Goal: Information Seeking & Learning: Learn about a topic

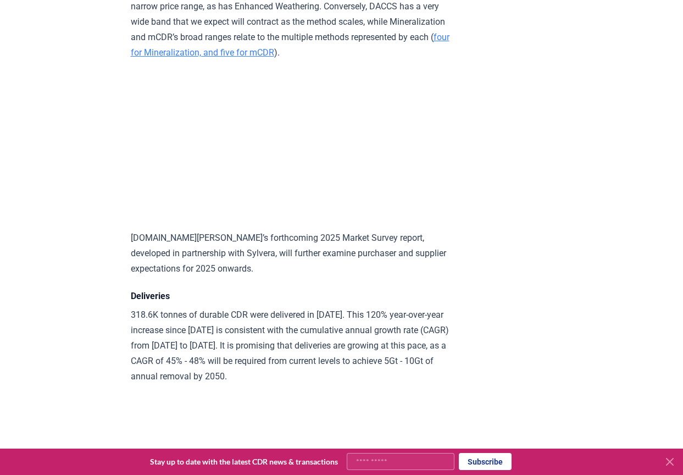
scroll to position [5256, 0]
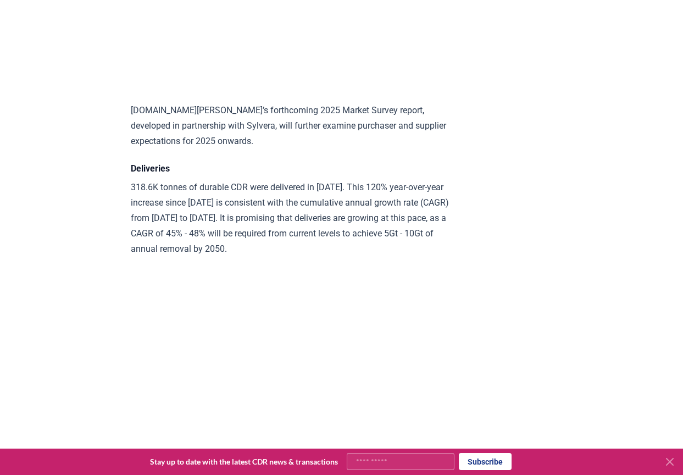
scroll to position [5366, 0]
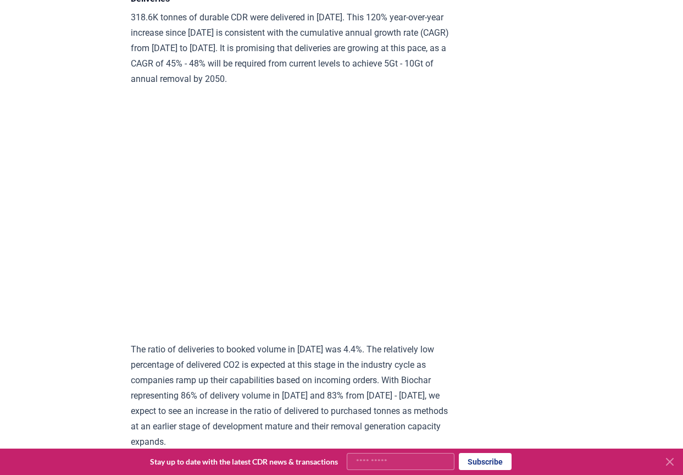
scroll to position [5586, 0]
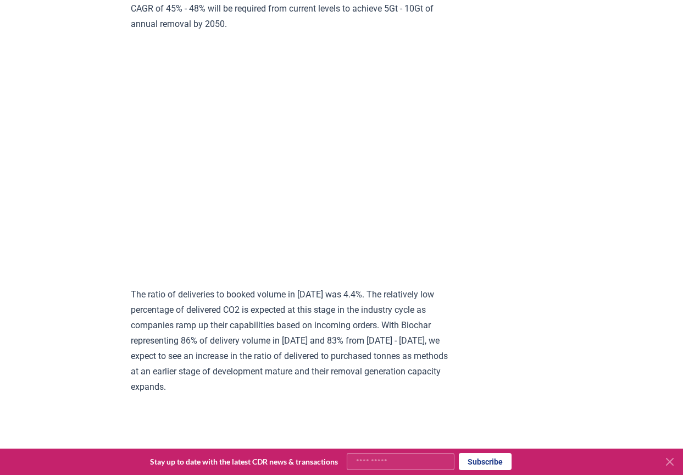
drag, startPoint x: 155, startPoint y: 81, endPoint x: 392, endPoint y: 81, distance: 236.2
click at [503, 162] on article "[DATE] Keep Calm and Remove On - [DOMAIN_NAME] 2024 Year in Review Highlights D…" at bounding box center [342, 427] width 422 height 11946
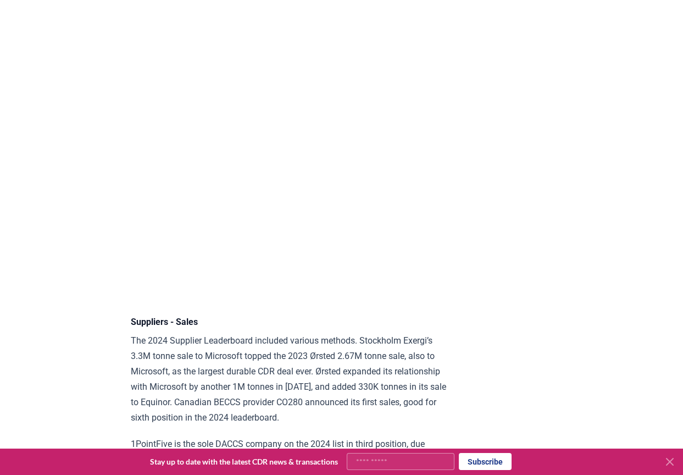
scroll to position [7124, 0]
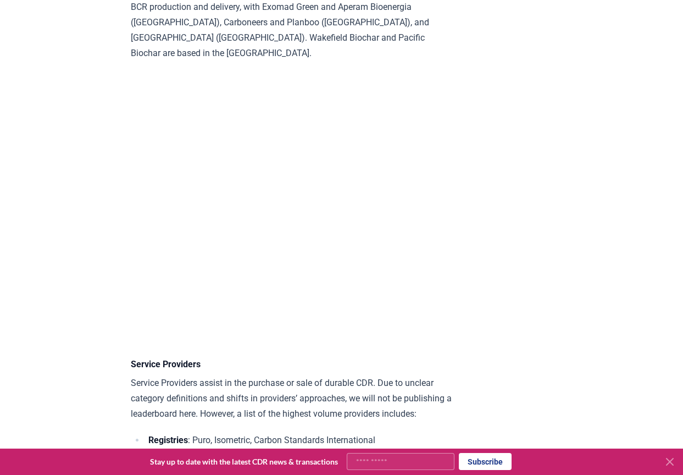
scroll to position [7728, 0]
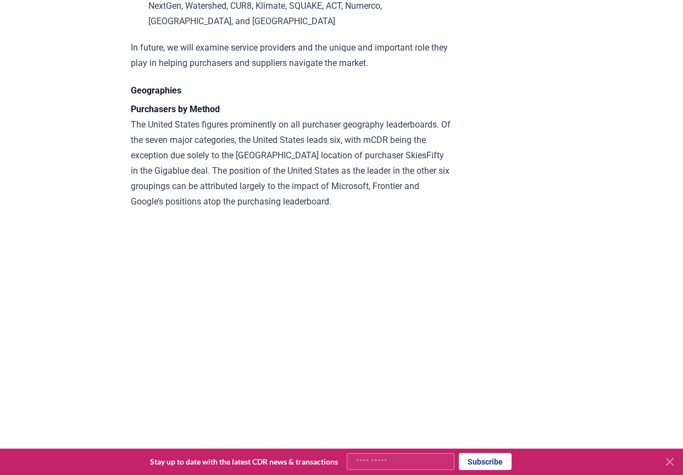
scroll to position [8112, 0]
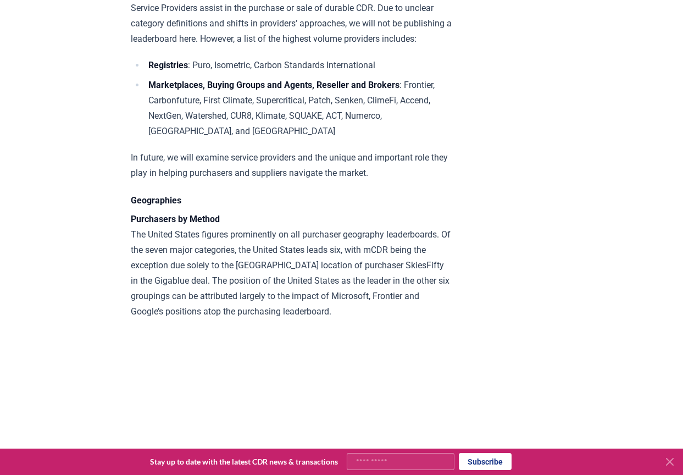
click at [165, 70] on strong "Registries" at bounding box center [168, 65] width 40 height 10
click at [147, 73] on li "Registries : Puro, Isometric, Carbon Standards International" at bounding box center [298, 65] width 307 height 15
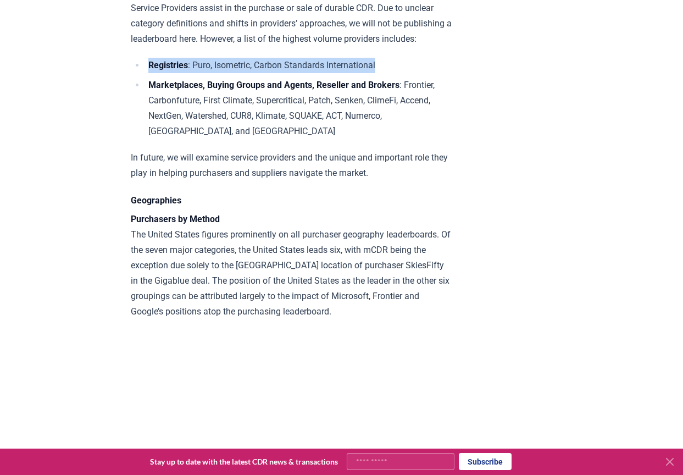
drag, startPoint x: 149, startPoint y: 154, endPoint x: 388, endPoint y: 153, distance: 238.9
click at [388, 73] on li "Registries : Puro, Isometric, Carbon Standards International" at bounding box center [298, 65] width 307 height 15
copy li "Registries : Puro, Isometric, Carbon Standards International"
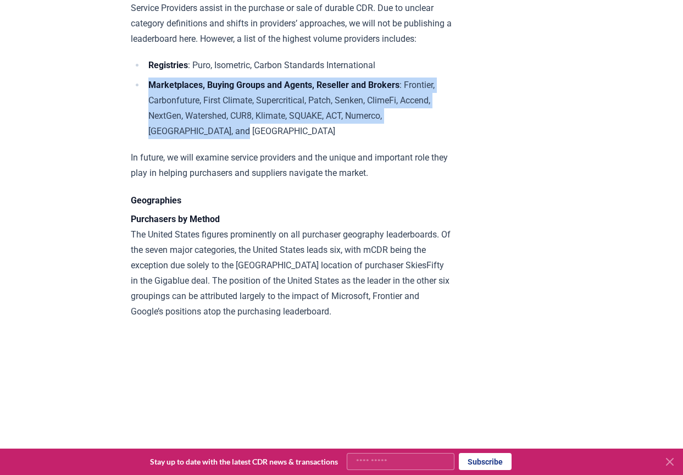
drag, startPoint x: 145, startPoint y: 174, endPoint x: 242, endPoint y: 221, distance: 108.3
click at [242, 139] on li "Marketplaces, Buying Groups and Agents, Reseller and Brokers : Frontier, Carbon…" at bounding box center [298, 108] width 307 height 62
copy li "Marketplaces, Buying Groups and Agents, Reseller and Brokers : Frontier, Carbon…"
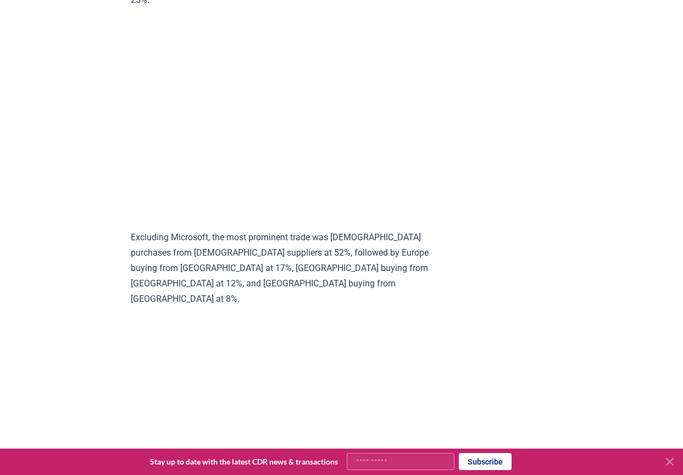
scroll to position [9925, 0]
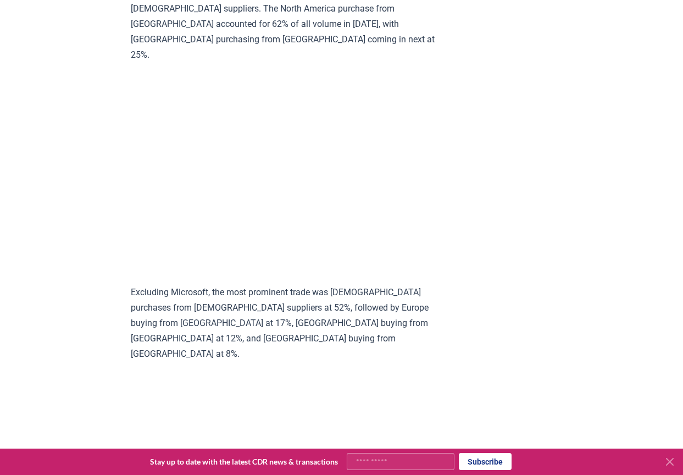
click at [392, 63] on p "Overall, durable CDR in [DATE] was predominantly a story of North American comp…" at bounding box center [291, 16] width 321 height 92
click at [375, 63] on p "Overall, durable CDR in [DATE] was predominantly a story of North American comp…" at bounding box center [291, 16] width 321 height 92
click at [387, 63] on p "Overall, durable CDR in [DATE] was predominantly a story of North American comp…" at bounding box center [291, 16] width 321 height 92
click at [400, 62] on p "Overall, durable CDR in [DATE] was predominantly a story of North American comp…" at bounding box center [291, 16] width 321 height 92
click at [405, 63] on p "Overall, durable CDR in [DATE] was predominantly a story of North American comp…" at bounding box center [291, 16] width 321 height 92
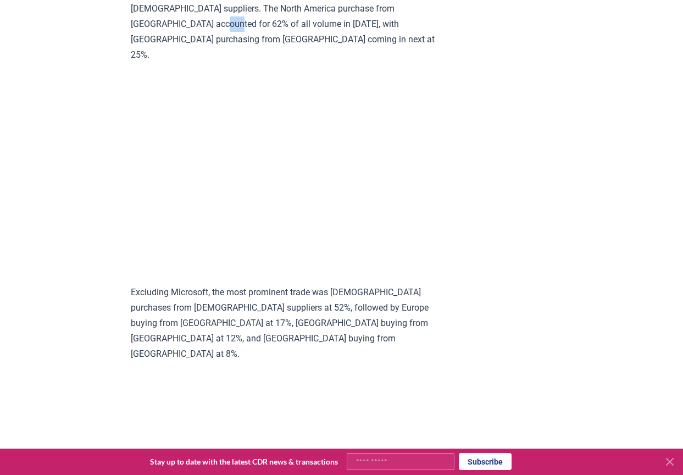
drag, startPoint x: 424, startPoint y: 83, endPoint x: 434, endPoint y: 88, distance: 11.8
click at [434, 63] on p "Overall, durable CDR in [DATE] was predominantly a story of North American comp…" at bounding box center [291, 16] width 321 height 92
click at [186, 63] on p "Overall, durable CDR in [DATE] was predominantly a story of North American comp…" at bounding box center [291, 16] width 321 height 92
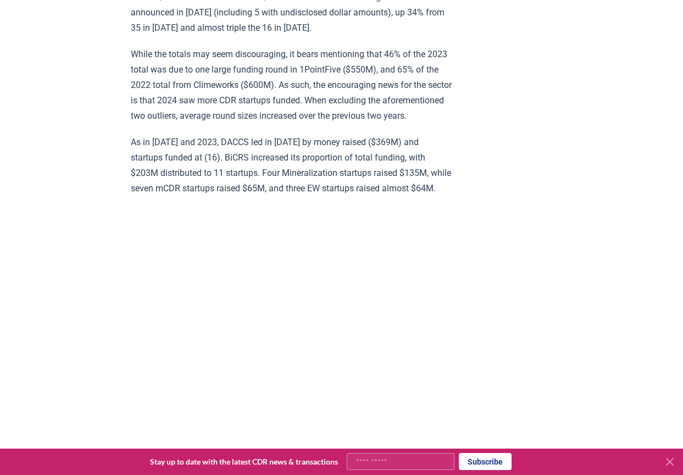
scroll to position [10584, 0]
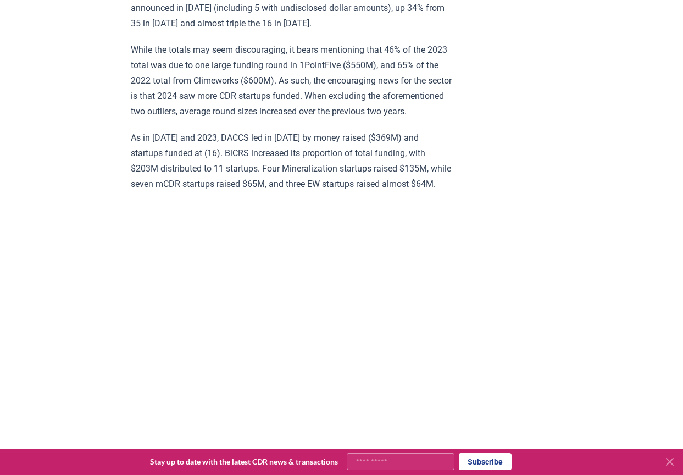
click at [262, 27] on p "$836M was invested into durable CDR companies in [DATE], a decline of 30% from …" at bounding box center [291, 1] width 321 height 62
click at [320, 118] on p "While the totals may seem discouraging, it bears mentioning that 46% of the 202…" at bounding box center [291, 80] width 321 height 77
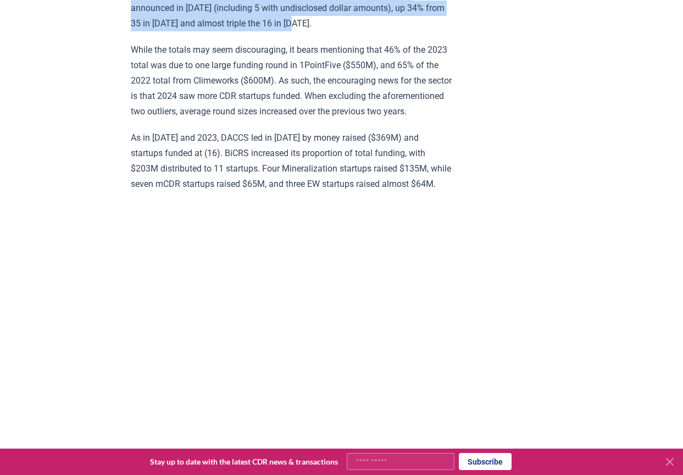
drag, startPoint x: 117, startPoint y: 16, endPoint x: 315, endPoint y: 65, distance: 203.7
click at [315, 31] on p "$836M was invested into durable CDR companies in [DATE], a decline of 30% from …" at bounding box center [291, 1] width 321 height 62
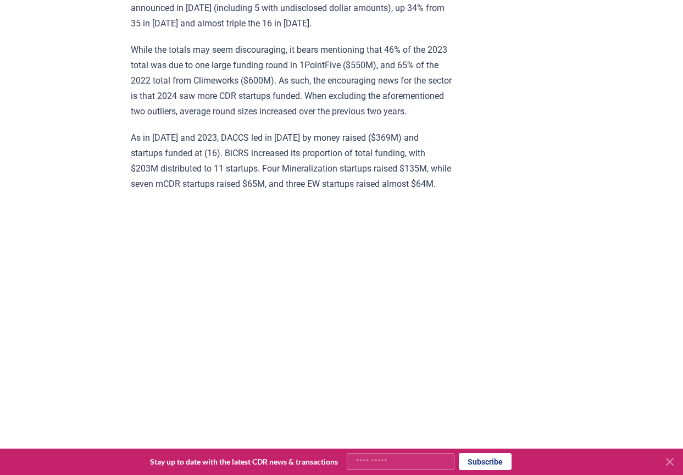
click at [355, 31] on p "$836M was invested into durable CDR companies in [DATE], a decline of 30% from …" at bounding box center [291, 1] width 321 height 62
click at [186, 31] on p "$836M was invested into durable CDR companies in [DATE], a decline of 30% from …" at bounding box center [291, 1] width 321 height 62
click at [375, 31] on p "$836M was invested into durable CDR companies in [DATE], a decline of 30% from …" at bounding box center [291, 1] width 321 height 62
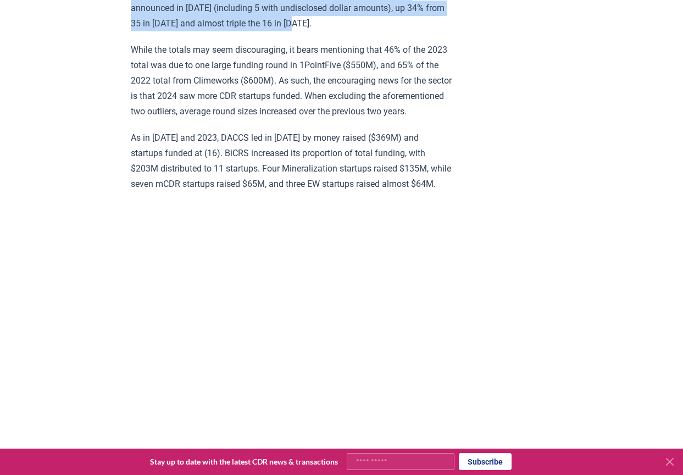
drag, startPoint x: 130, startPoint y: 19, endPoint x: 316, endPoint y: 68, distance: 192.0
click at [316, 31] on p "$836M was invested into durable CDR companies in [DATE], a decline of 30% from …" at bounding box center [291, 1] width 321 height 62
drag, startPoint x: 316, startPoint y: 68, endPoint x: 96, endPoint y: 10, distance: 227.1
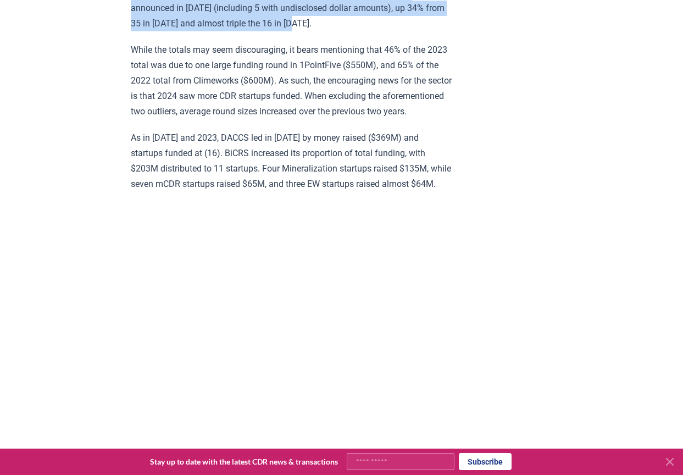
scroll to position [10582, 0]
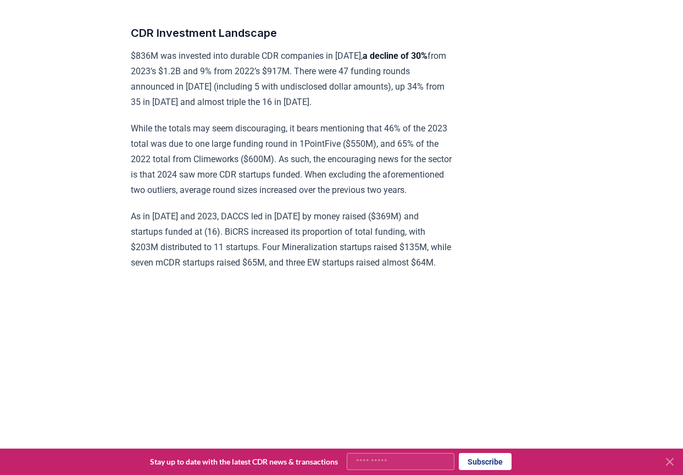
scroll to position [10472, 0]
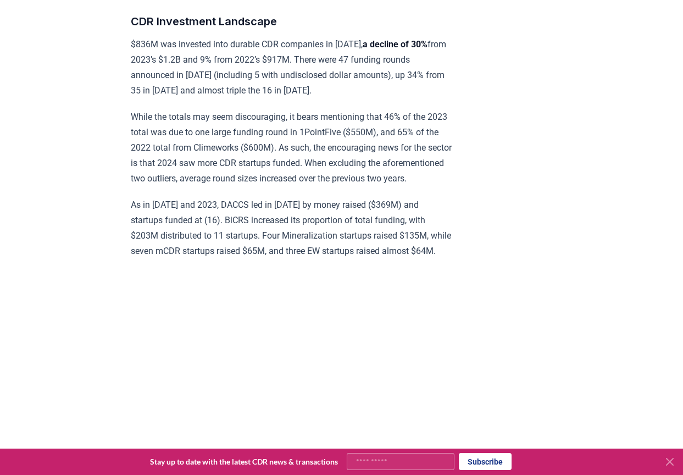
scroll to position [10582, 0]
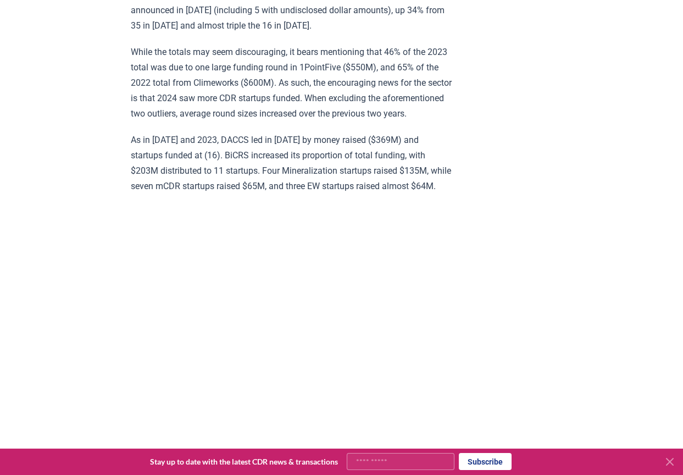
drag, startPoint x: 277, startPoint y: 147, endPoint x: 272, endPoint y: 129, distance: 19.2
click at [277, 121] on p "While the totals may seem discouraging, it bears mentioning that 46% of the 202…" at bounding box center [291, 82] width 321 height 77
drag, startPoint x: 219, startPoint y: 126, endPoint x: 301, endPoint y: 125, distance: 81.8
click at [301, 121] on p "While the totals may seem discouraging, it bears mentioning that 46% of the 202…" at bounding box center [291, 82] width 321 height 77
copy p "Climeworks ($600M)"
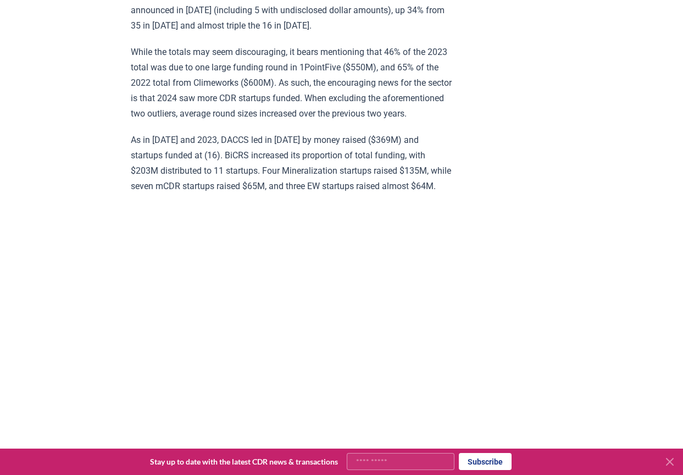
drag, startPoint x: 328, startPoint y: 110, endPoint x: 405, endPoint y: 108, distance: 76.4
click at [405, 108] on p "While the totals may seem discouraging, it bears mentioning that 46% of the 202…" at bounding box center [291, 82] width 321 height 77
copy p "1PointFive ($550M)"
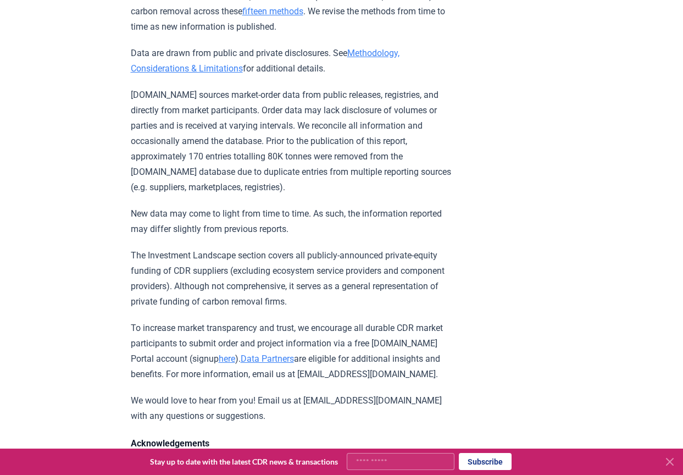
scroll to position [11241, 0]
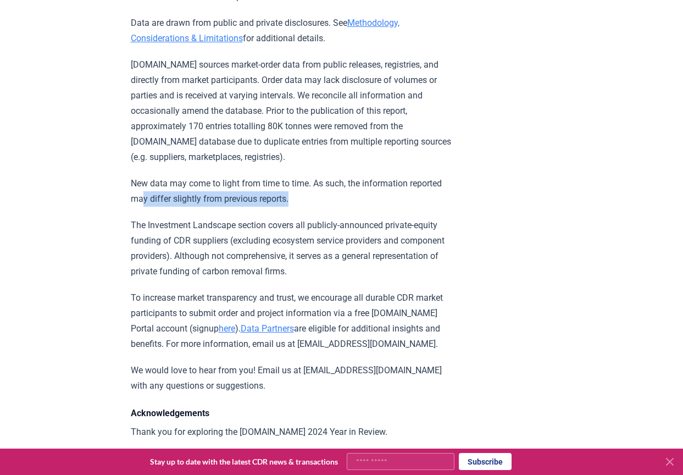
drag, startPoint x: 181, startPoint y: 259, endPoint x: 337, endPoint y: 263, distance: 156.6
click at [337, 207] on p "New data may come to light from time to time. As such, the information reported…" at bounding box center [291, 191] width 321 height 31
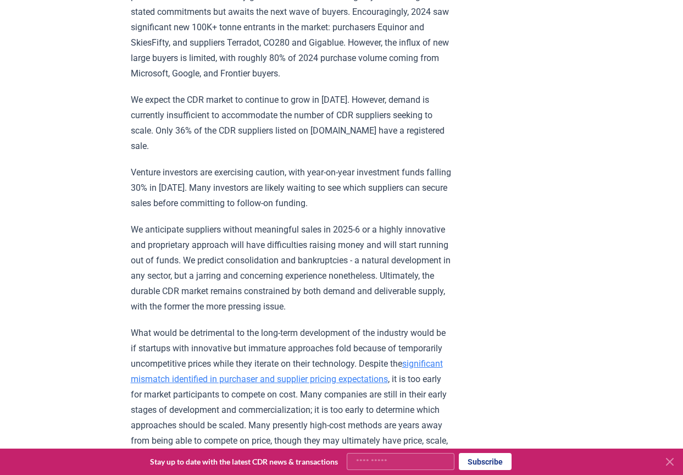
scroll to position [917, 0]
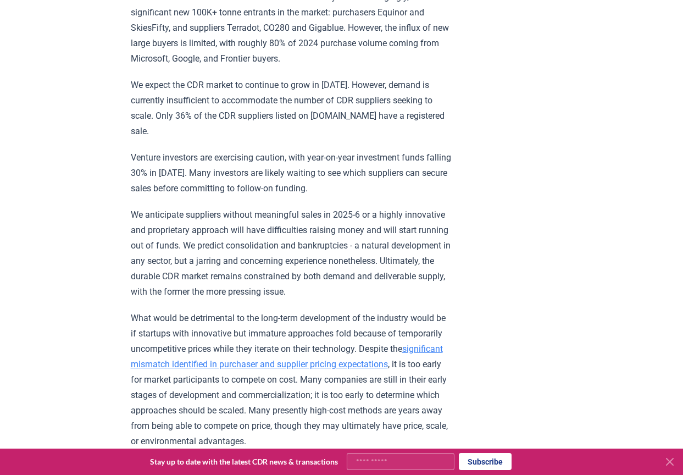
drag, startPoint x: 121, startPoint y: 292, endPoint x: 375, endPoint y: 208, distance: 267.3
click at [375, 208] on p "We anticipate suppliers without meaningful sales in 2025-6 or a highly innovati…" at bounding box center [291, 253] width 321 height 92
click at [440, 130] on p "We expect the CDR market to continue to grow in [DATE]. However, demand is curr…" at bounding box center [291, 108] width 321 height 62
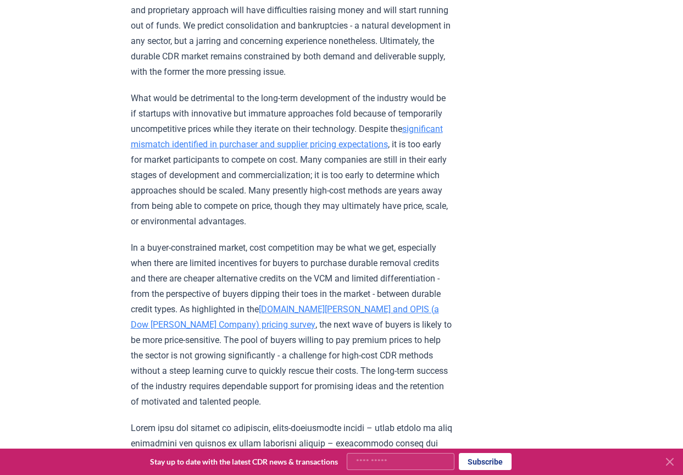
scroll to position [1192, 0]
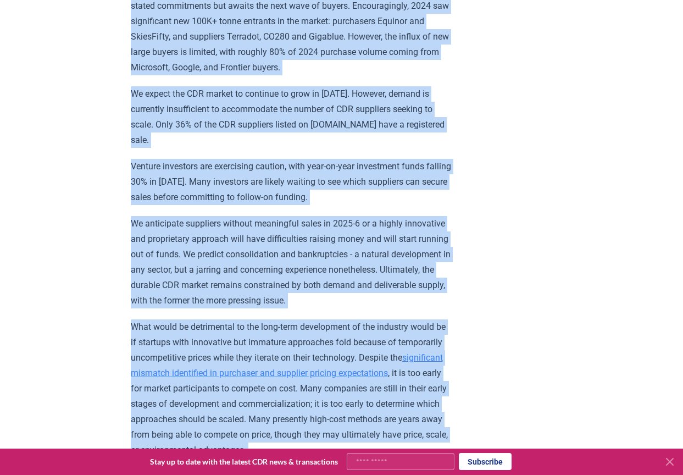
scroll to position [847, 0]
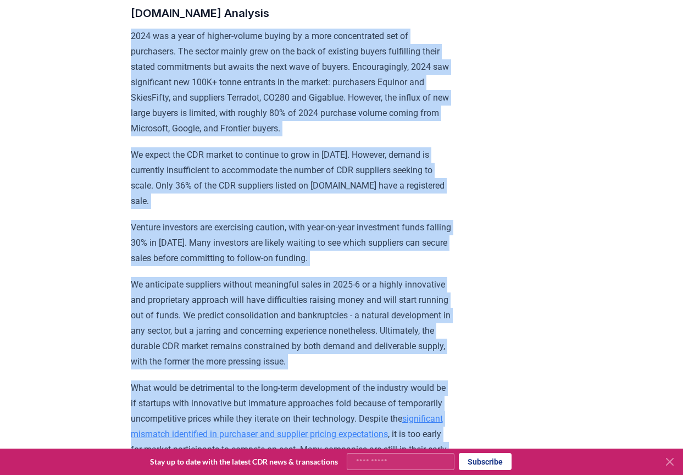
drag, startPoint x: 175, startPoint y: 332, endPoint x: 113, endPoint y: 38, distance: 300.2
copy div "2024 was a year of higher-volume buying by a more concentrated set of purchaser…"
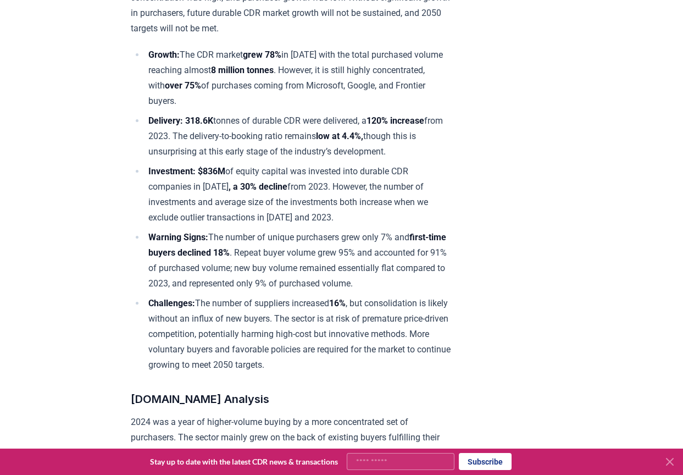
scroll to position [439, 0]
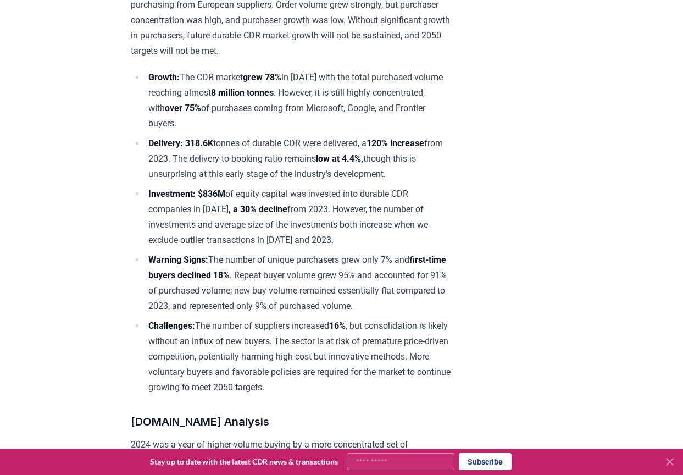
click at [368, 115] on li "Growth: The CDR market grew 78% in [DATE] with the total purchased volume reach…" at bounding box center [298, 101] width 307 height 62
drag, startPoint x: 372, startPoint y: 105, endPoint x: 361, endPoint y: 122, distance: 20.6
click at [361, 122] on li "Growth: The CDR market grew 78% in [DATE] with the total purchased volume reach…" at bounding box center [298, 101] width 307 height 62
copy li "Microsoft, Google, and Frontier buyers​."
click at [264, 142] on li "Delivery: 318.6K tonnes of durable CDR were delivered, a 120% increase from 202…" at bounding box center [298, 159] width 307 height 46
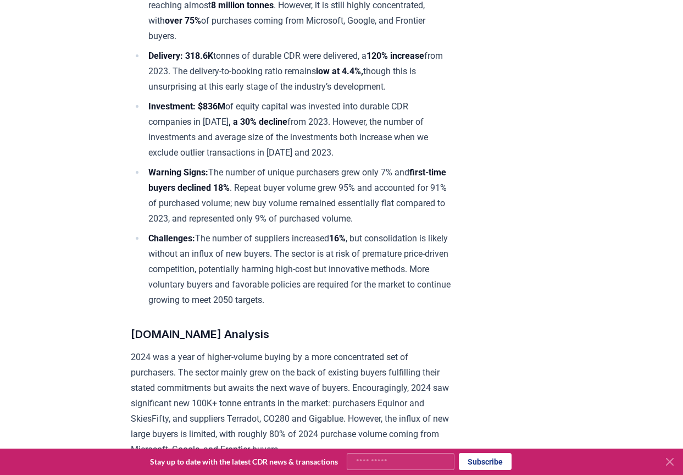
scroll to position [549, 0]
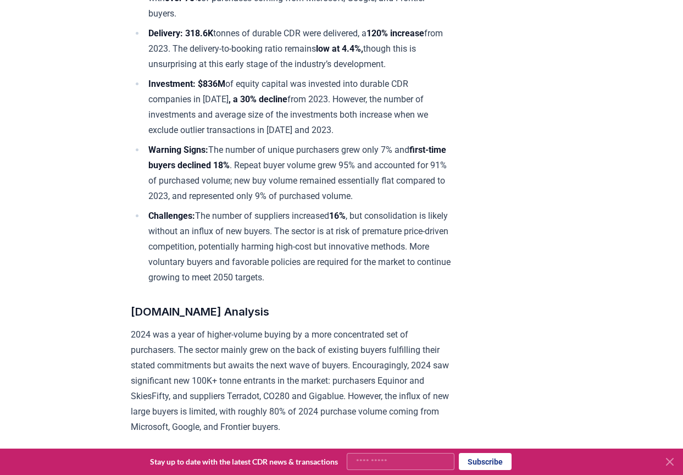
click at [326, 51] on li "Delivery: 318.6K tonnes of durable CDR were delivered, a 120% increase from 202…" at bounding box center [298, 49] width 307 height 46
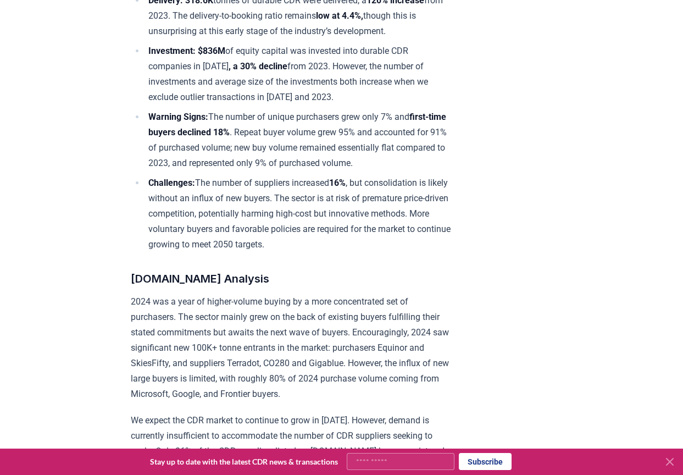
scroll to position [604, 0]
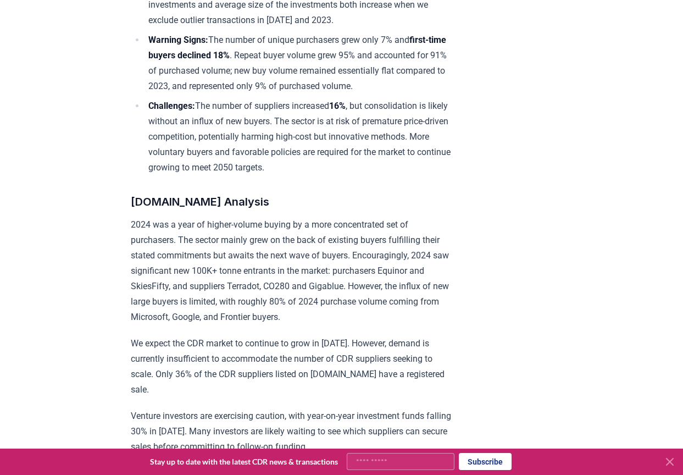
scroll to position [549, 0]
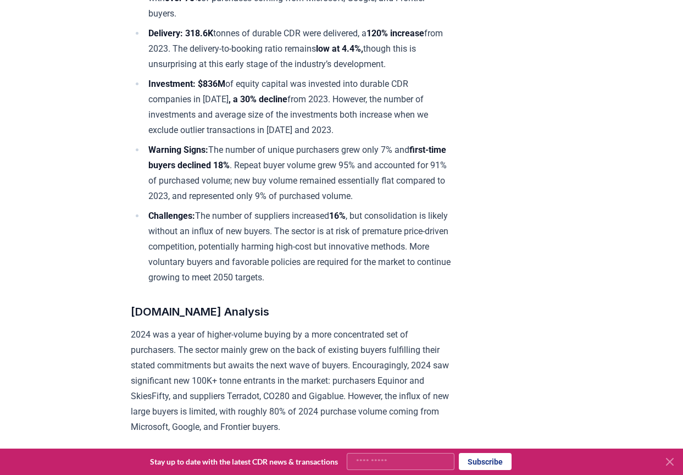
click at [373, 144] on li "Warning Signs: The number of unique purchasers grew only 7% and first-time buye…" at bounding box center [298, 173] width 307 height 62
click at [305, 146] on li "Warning Signs: The number of unique purchasers grew only 7% and first-time buye…" at bounding box center [298, 173] width 307 height 62
click at [238, 143] on li "Warning Signs: The number of unique purchasers grew only 7% and first-time buye…" at bounding box center [298, 173] width 307 height 62
click at [367, 157] on li "Warning Signs: The number of unique purchasers grew only 7% and first-time buye…" at bounding box center [298, 173] width 307 height 62
click at [332, 131] on li "Investment: $836M of equity capital was invested into durable CDR companies in …" at bounding box center [298, 107] width 307 height 62
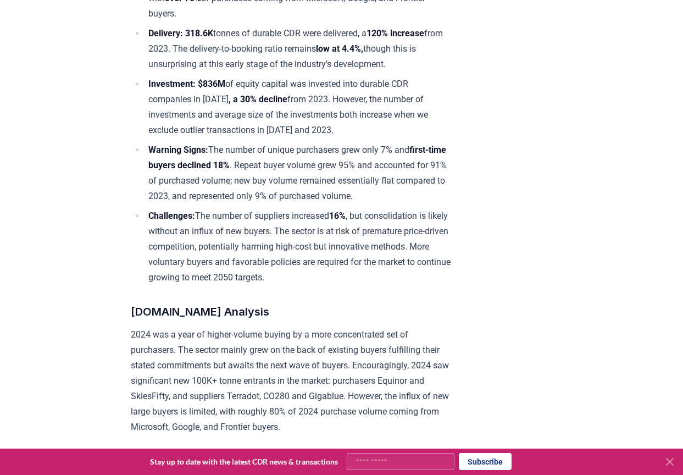
click at [186, 221] on strong "Challenges:" at bounding box center [171, 215] width 47 height 10
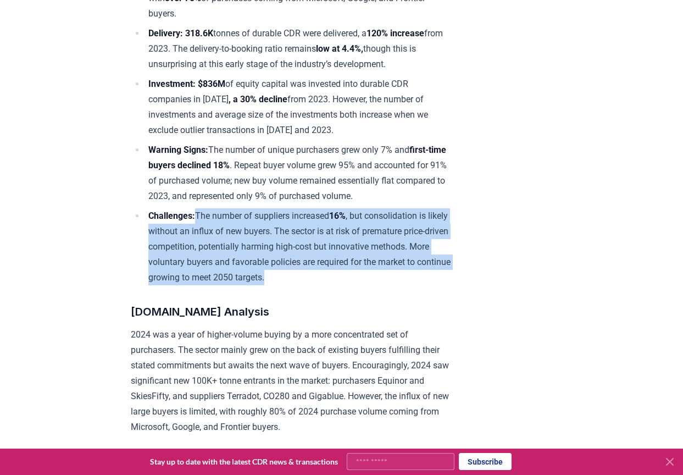
drag, startPoint x: 197, startPoint y: 227, endPoint x: 366, endPoint y: 292, distance: 181.7
click at [366, 285] on li "Challenges: The number of suppliers increased 16% , but consolidation is likely…" at bounding box center [298, 246] width 307 height 77
copy li "The number of suppliers increased 16% , but consolidation is likely without an …"
click at [313, 261] on li "Challenges: The number of suppliers increased 16% , but consolidation is likely…" at bounding box center [298, 246] width 307 height 77
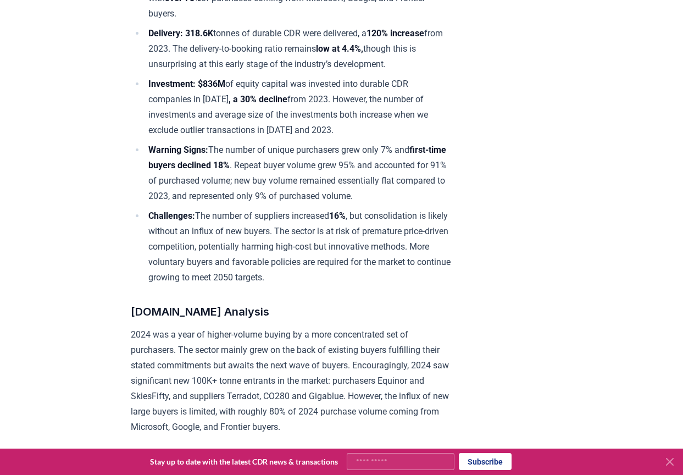
drag, startPoint x: 390, startPoint y: 290, endPoint x: 326, endPoint y: 281, distance: 64.9
click at [327, 281] on li "Challenges: The number of suppliers increased 16% , but consolidation is likely…" at bounding box center [298, 246] width 307 height 77
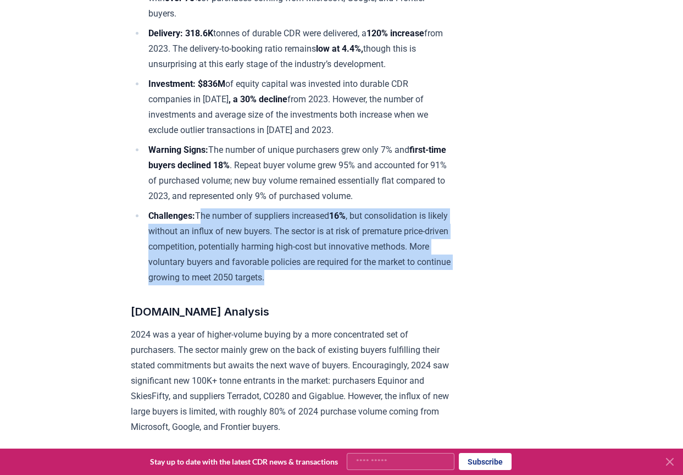
drag, startPoint x: 198, startPoint y: 228, endPoint x: 378, endPoint y: 291, distance: 190.5
click at [378, 285] on li "Challenges: The number of suppliers increased 16% , but consolidation is likely…" at bounding box center [298, 246] width 307 height 77
click at [401, 285] on li "Challenges: The number of suppliers increased 16% , but consolidation is likely…" at bounding box center [298, 246] width 307 height 77
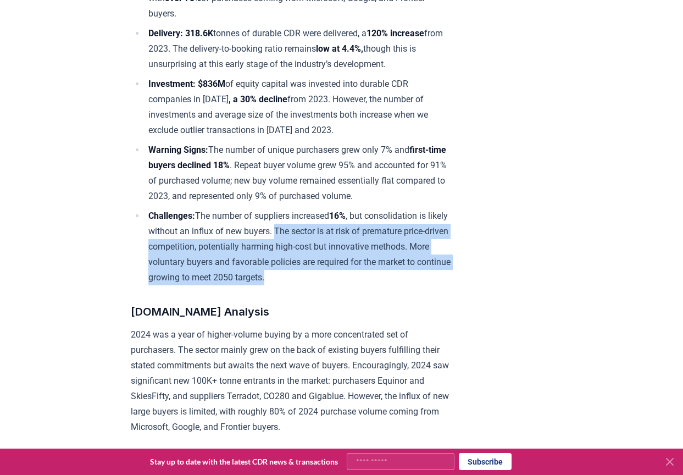
drag, startPoint x: 301, startPoint y: 241, endPoint x: 375, endPoint y: 292, distance: 89.9
click at [375, 285] on li "Challenges: The number of suppliers increased 16% , but consolidation is likely…" at bounding box center [298, 246] width 307 height 77
copy li "The sector is at risk of premature price-driven competition, potentially harmin…"
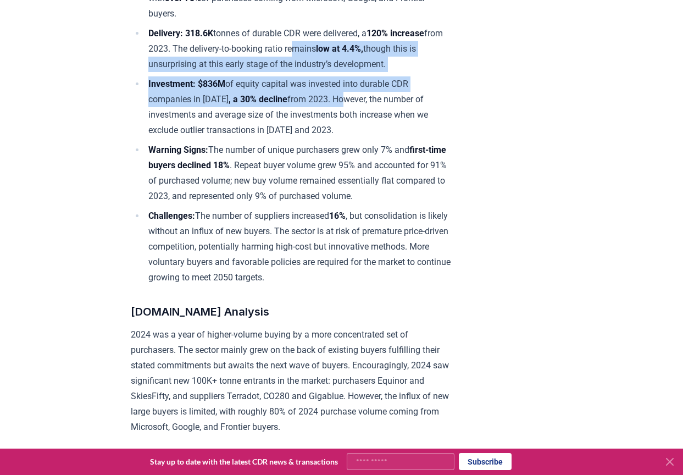
drag, startPoint x: 336, startPoint y: 88, endPoint x: 340, endPoint y: 93, distance: 6.6
click at [340, 93] on ul "Growth: The CDR market grew 78% in [DATE] with the total purchased volume reach…" at bounding box center [291, 122] width 321 height 325
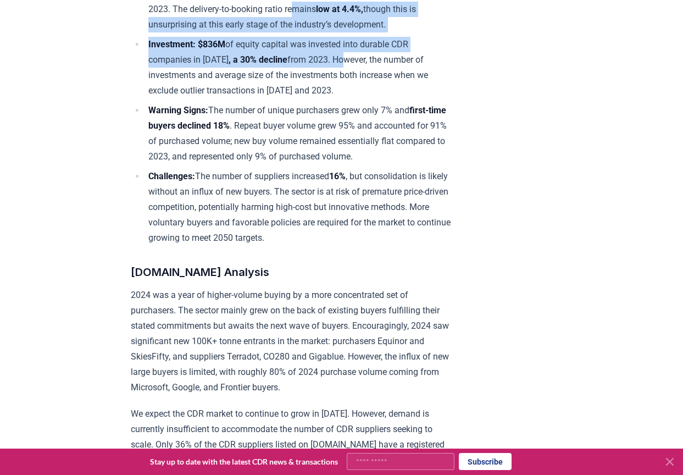
scroll to position [604, 0]
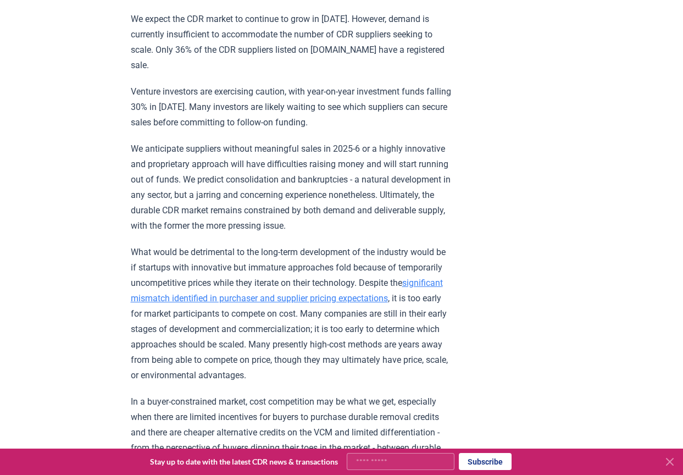
scroll to position [1044, 0]
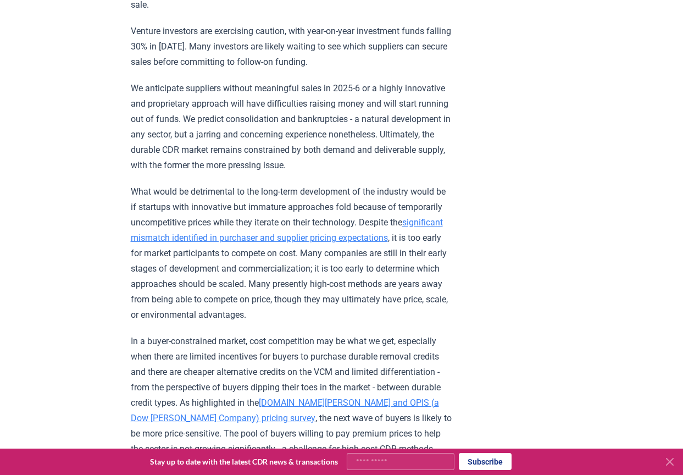
drag, startPoint x: 500, startPoint y: 68, endPoint x: 470, endPoint y: 77, distance: 31.1
drag, startPoint x: 470, startPoint y: 77, endPoint x: 487, endPoint y: 40, distance: 41.3
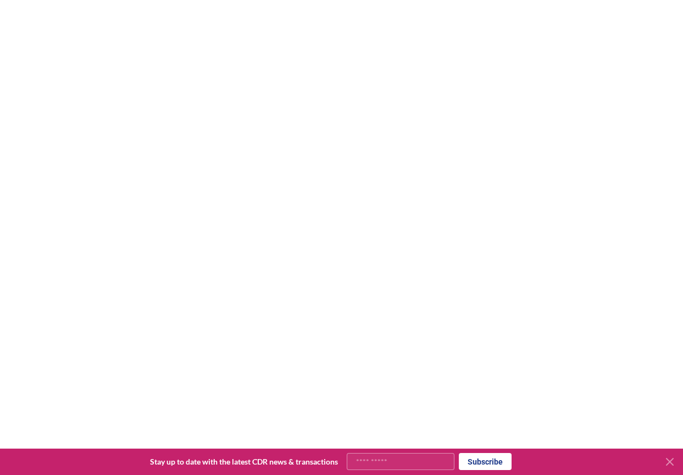
scroll to position [2362, 0]
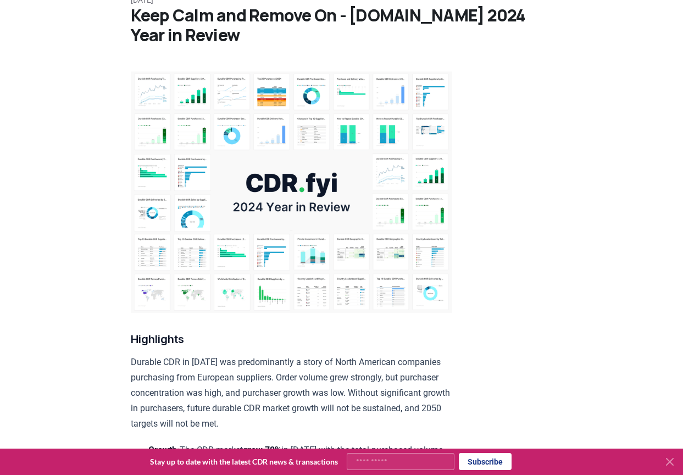
drag, startPoint x: 479, startPoint y: 51, endPoint x: 478, endPoint y: 31, distance: 19.8
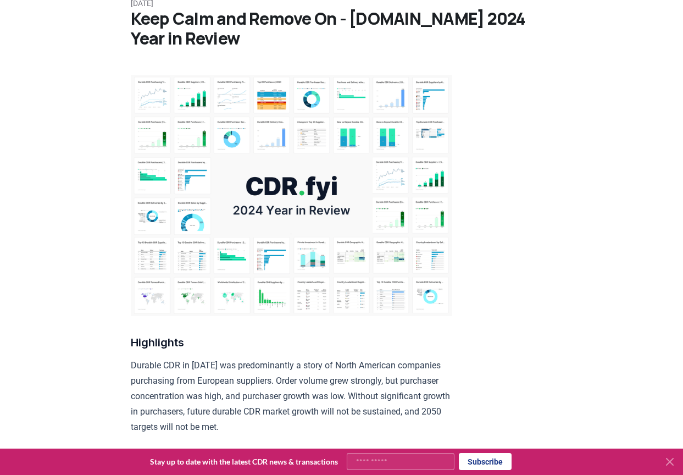
scroll to position [58, 0]
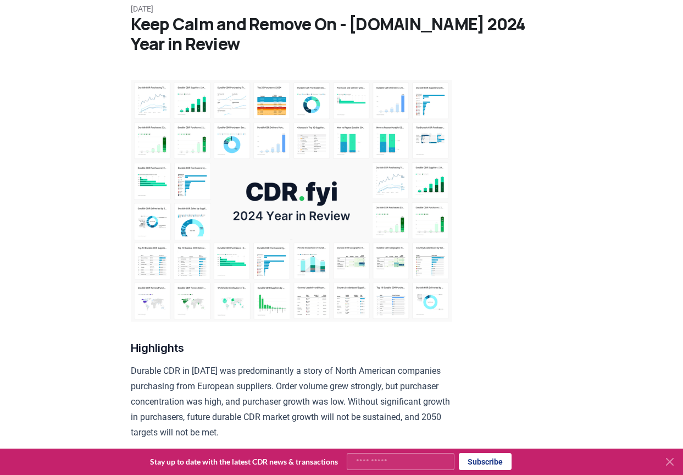
click at [478, 31] on h1 "Keep Calm and Remove On - [DOMAIN_NAME] 2024 Year in Review" at bounding box center [342, 34] width 422 height 40
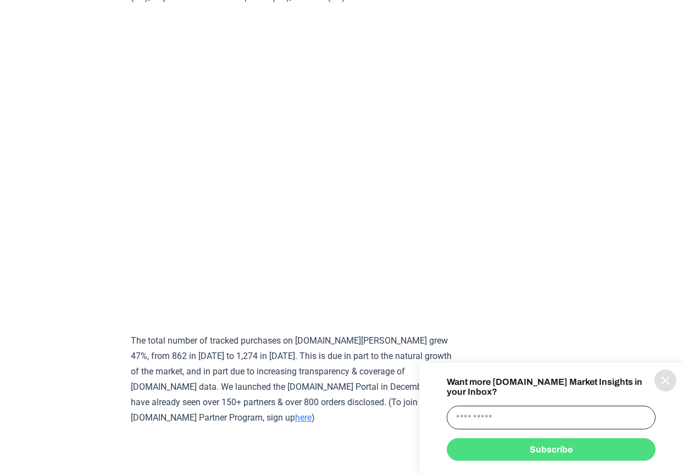
scroll to position [4778, 0]
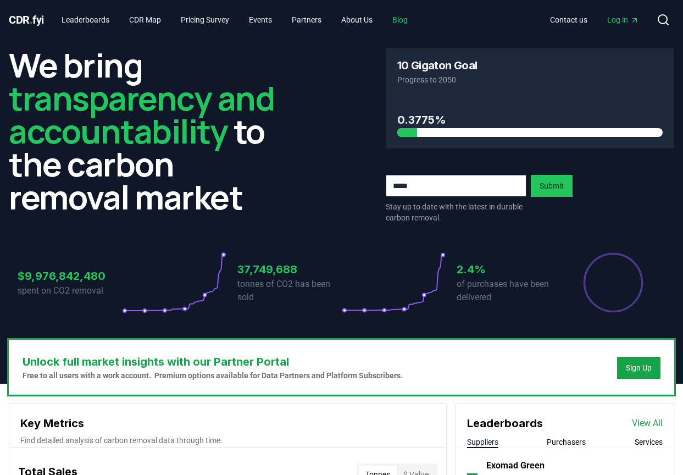
click at [405, 16] on link "Blog" at bounding box center [399, 20] width 33 height 20
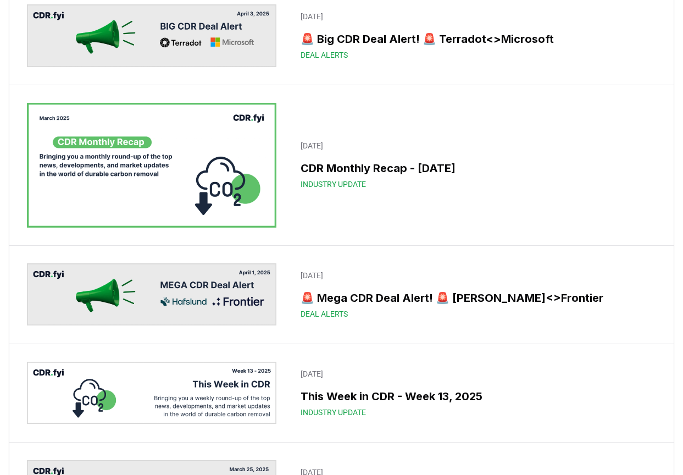
scroll to position [5053, 0]
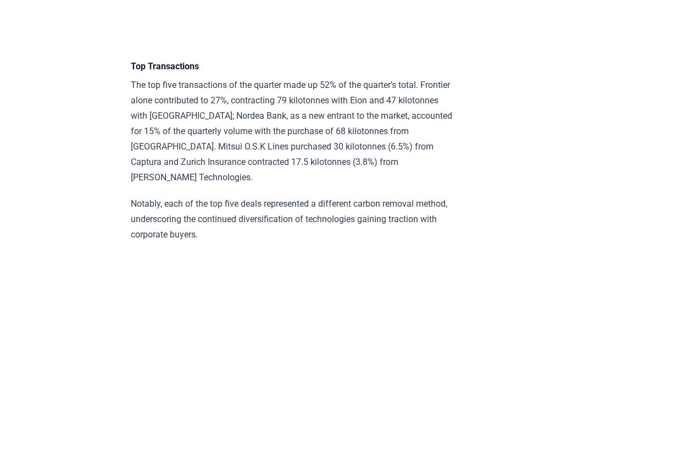
scroll to position [3131, 0]
